Goal: Find specific page/section: Find specific page/section

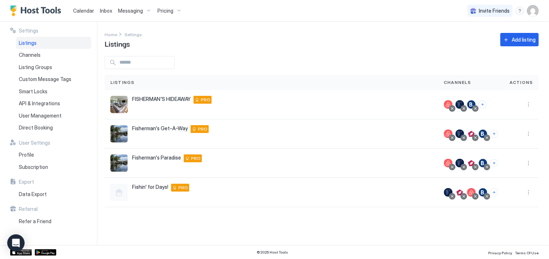
click at [84, 12] on span "Calendar" at bounding box center [83, 11] width 21 height 6
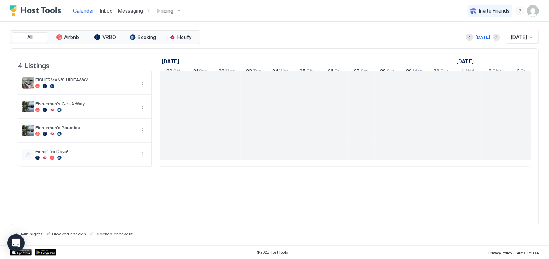
scroll to position [0, 402]
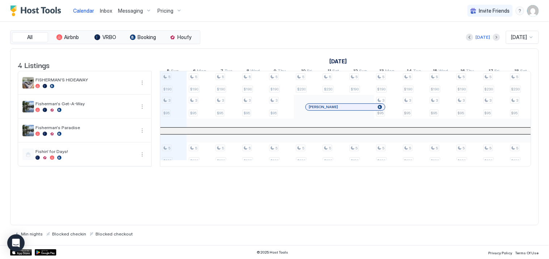
click at [312, 110] on div at bounding box center [312, 107] width 6 height 6
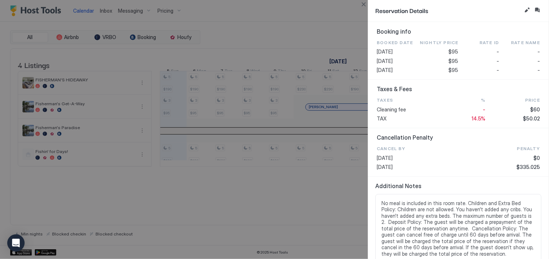
scroll to position [337, 0]
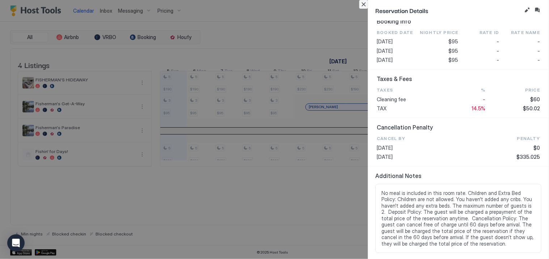
click at [362, 5] on button "Close" at bounding box center [363, 4] width 9 height 9
